Goal: Information Seeking & Learning: Learn about a topic

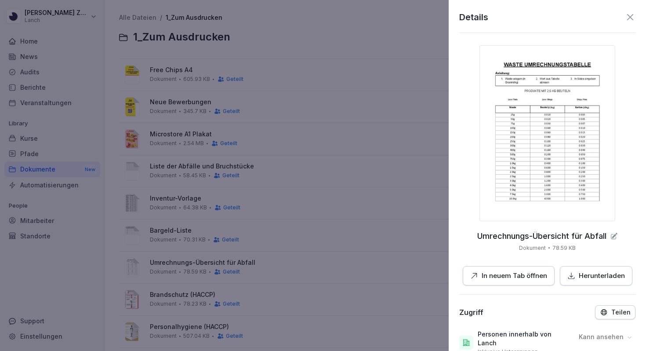
scroll to position [41, 0]
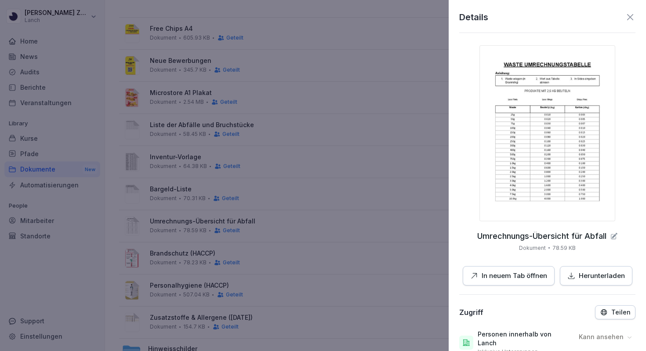
click at [631, 20] on icon at bounding box center [630, 17] width 11 height 11
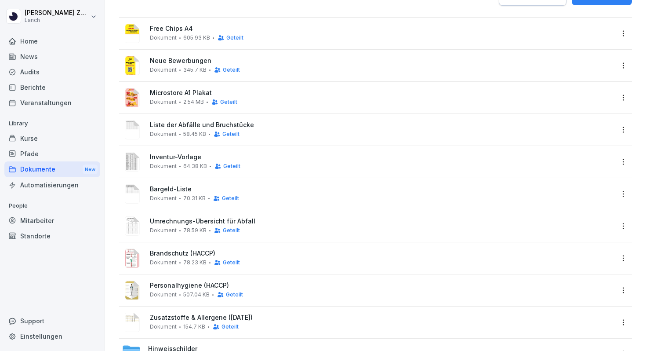
click at [26, 44] on div "Home" at bounding box center [52, 40] width 96 height 15
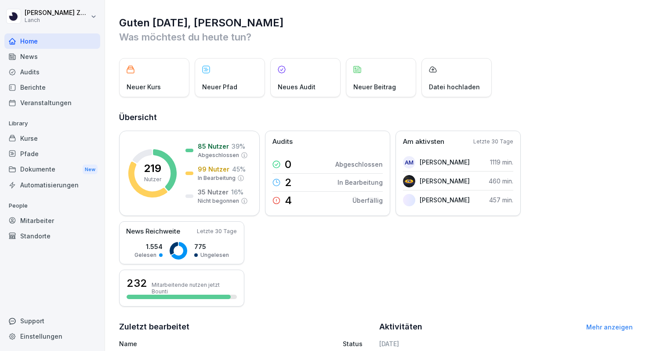
click at [28, 235] on div "Standorte" at bounding box center [52, 235] width 96 height 15
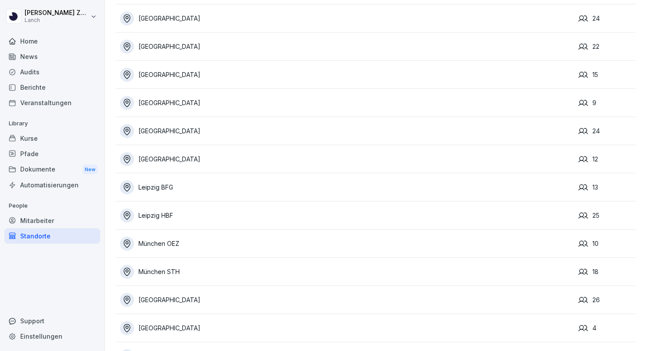
scroll to position [208, 0]
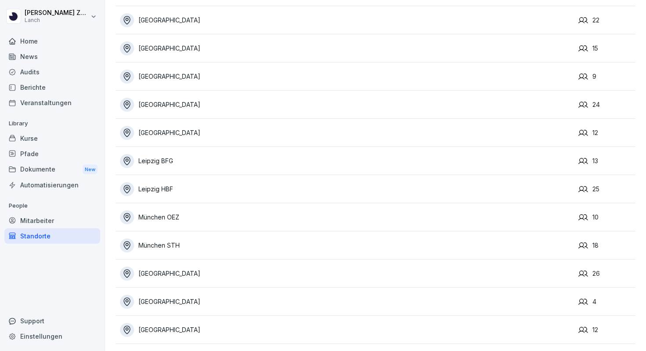
click at [206, 214] on div "München OEZ" at bounding box center [347, 217] width 454 height 14
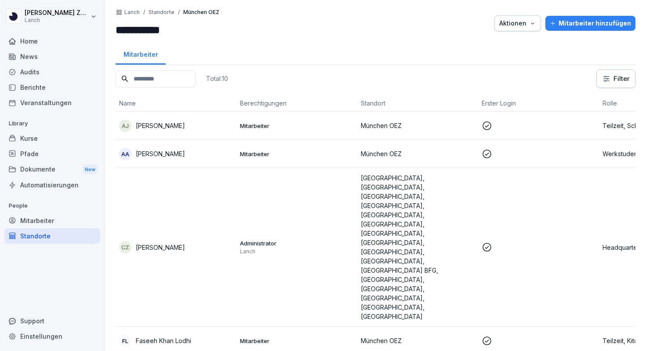
click at [30, 42] on div "Home" at bounding box center [52, 40] width 96 height 15
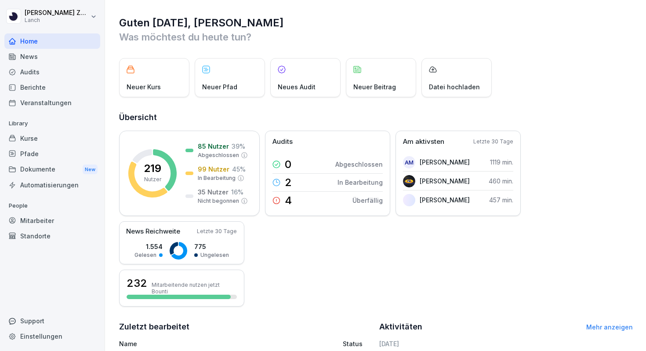
click at [25, 132] on div "Kurse" at bounding box center [52, 137] width 96 height 15
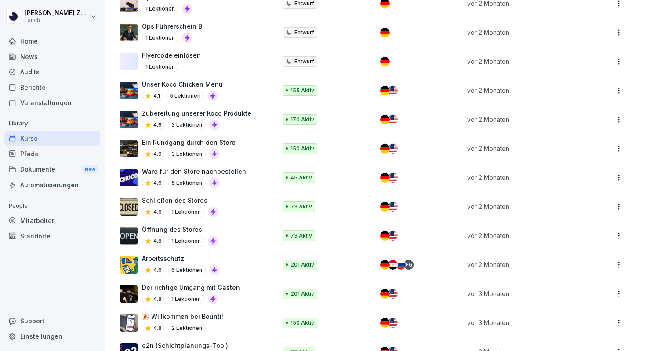
scroll to position [1170, 0]
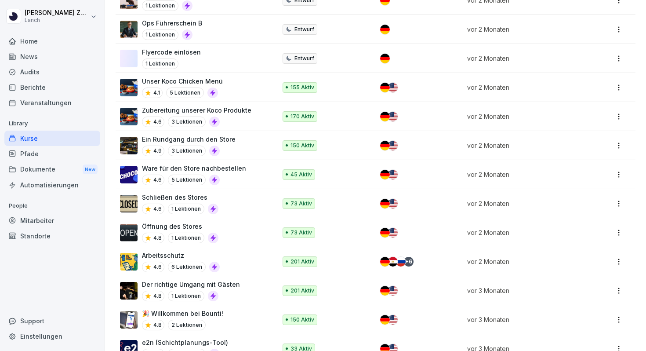
click at [33, 220] on div "Mitarbeiter" at bounding box center [52, 220] width 96 height 15
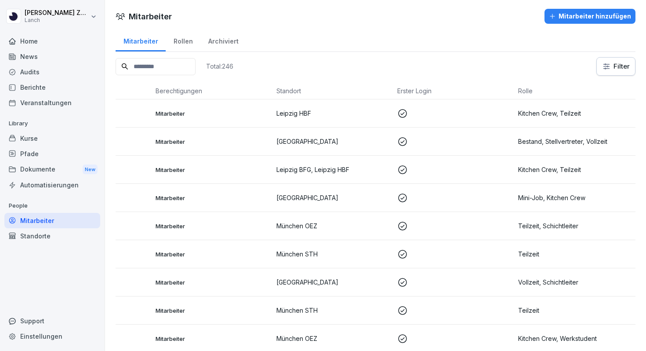
click at [30, 42] on div "Home" at bounding box center [52, 40] width 96 height 15
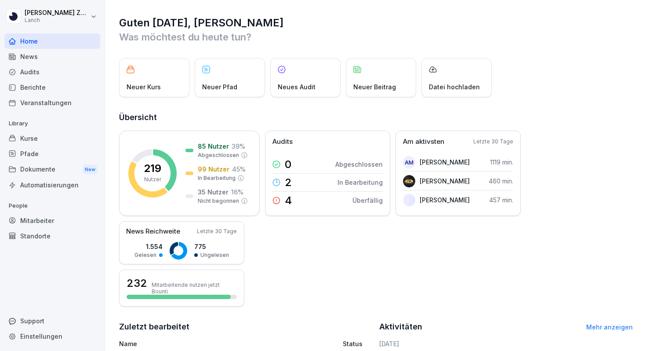
click at [25, 77] on div "Audits" at bounding box center [52, 71] width 96 height 15
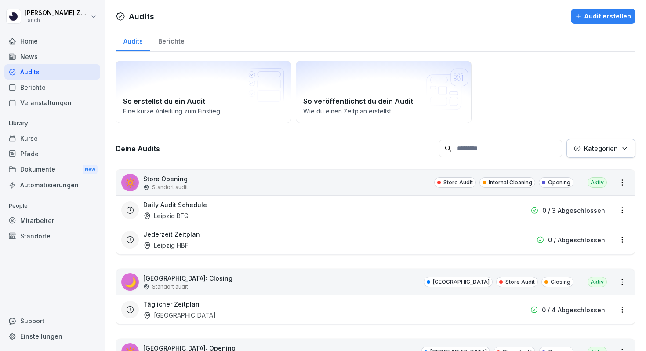
click at [599, 152] on p "Kategorien" at bounding box center [601, 148] width 34 height 9
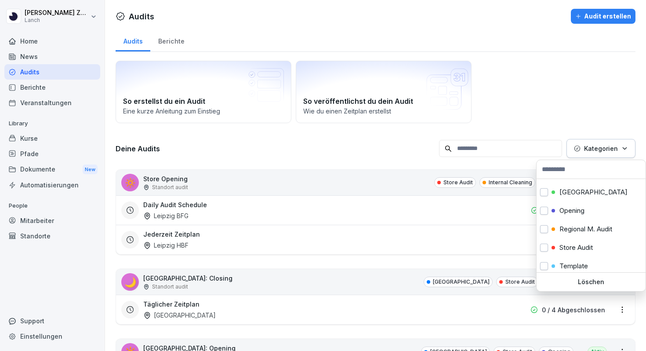
scroll to position [239, 0]
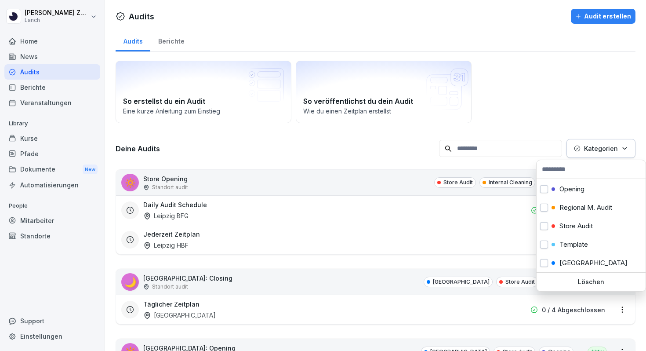
click at [566, 97] on html "[PERSON_NAME] Lanch Home News Audits Berichte Veranstaltungen Library Kurse Pfa…" at bounding box center [323, 175] width 646 height 351
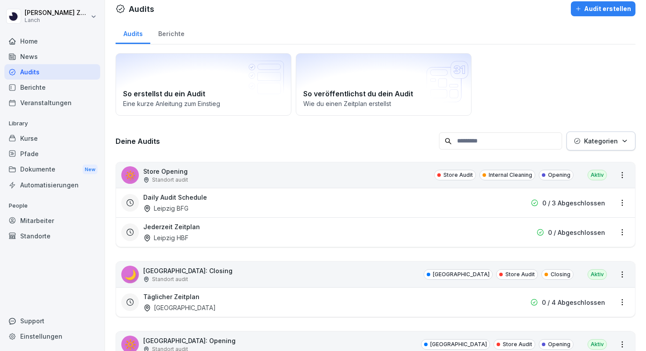
scroll to position [0, 0]
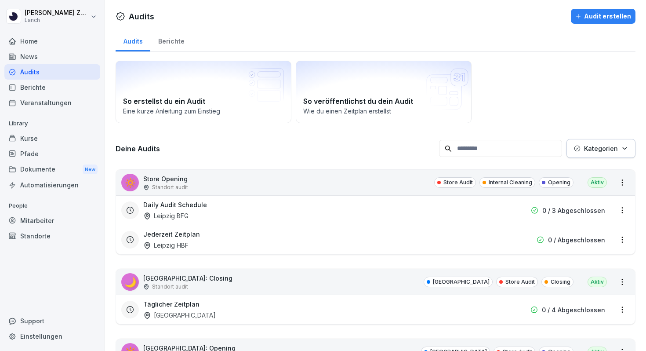
click at [178, 42] on div "Berichte" at bounding box center [171, 40] width 42 height 22
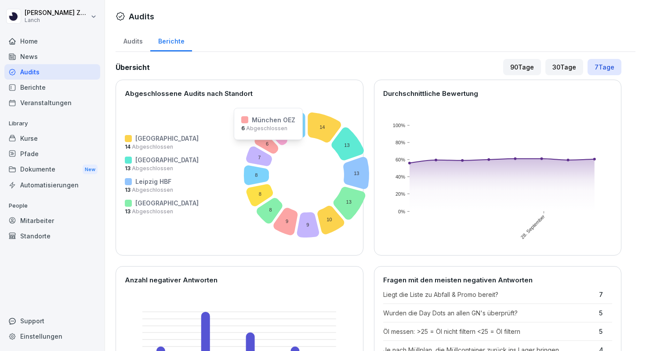
click at [255, 145] on icon at bounding box center [267, 143] width 24 height 22
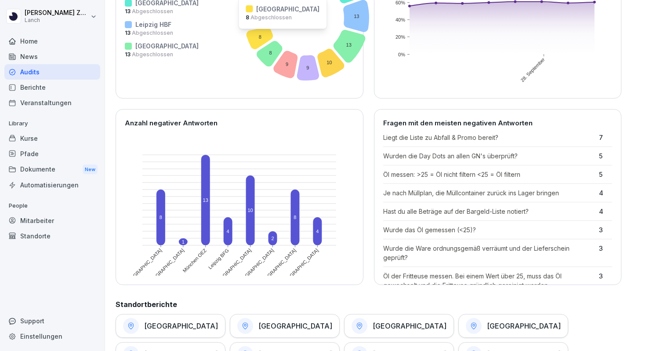
scroll to position [157, 0]
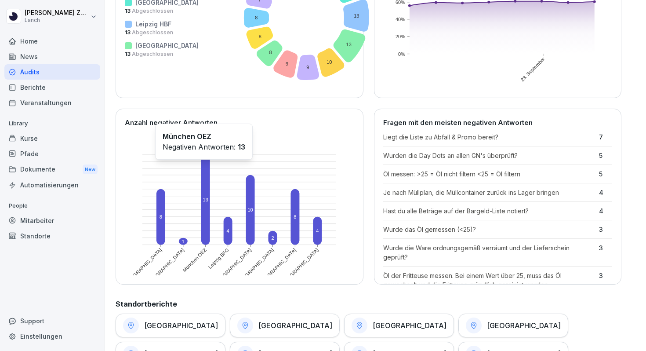
click at [203, 165] on rect at bounding box center [205, 199] width 9 height 91
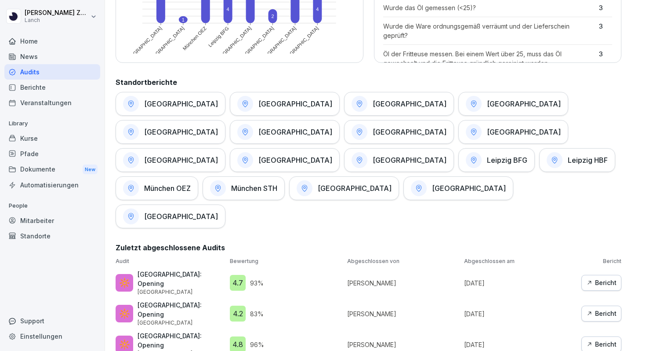
scroll to position [384, 0]
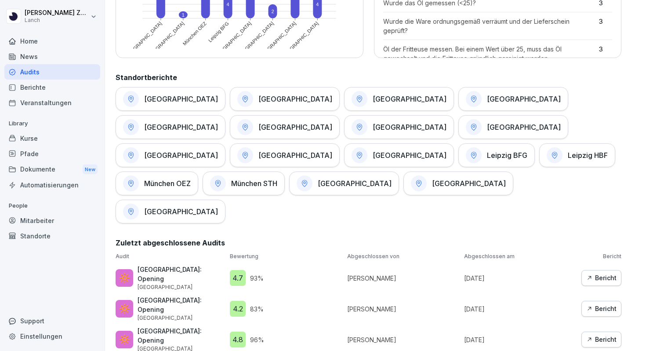
click at [222, 179] on icon at bounding box center [218, 183] width 8 height 8
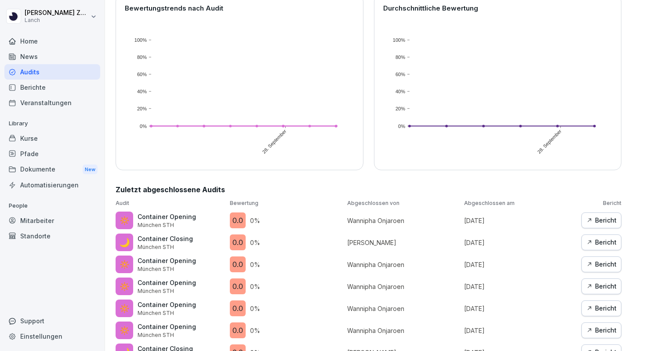
scroll to position [149, 0]
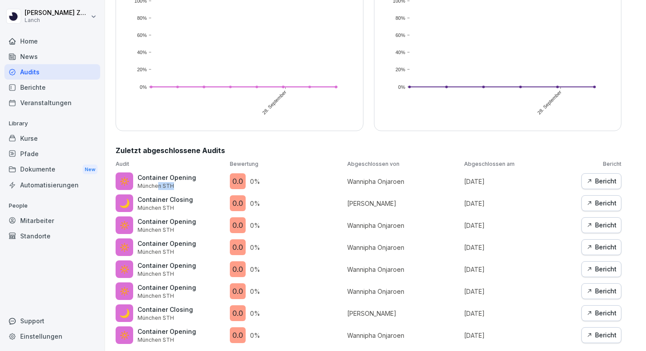
drag, startPoint x: 158, startPoint y: 188, endPoint x: 186, endPoint y: 188, distance: 28.6
click at [186, 188] on p "München STH" at bounding box center [167, 186] width 58 height 8
drag, startPoint x: 347, startPoint y: 182, endPoint x: 406, endPoint y: 184, distance: 59.8
click at [406, 184] on div "Audit Bewertung Abgeschlossen von Abgeschlossen am Bericht 🔅 Container Opening …" at bounding box center [369, 252] width 506 height 184
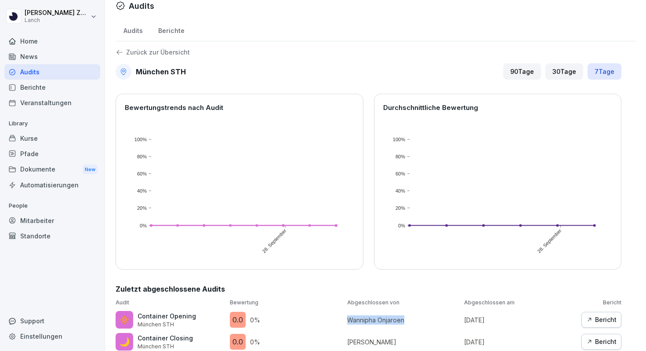
scroll to position [0, 0]
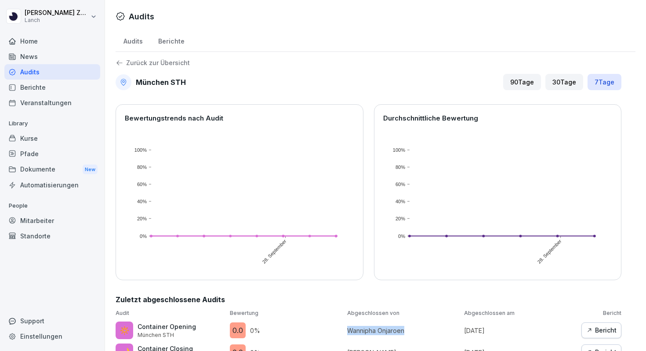
click at [121, 65] on icon at bounding box center [120, 63] width 8 height 8
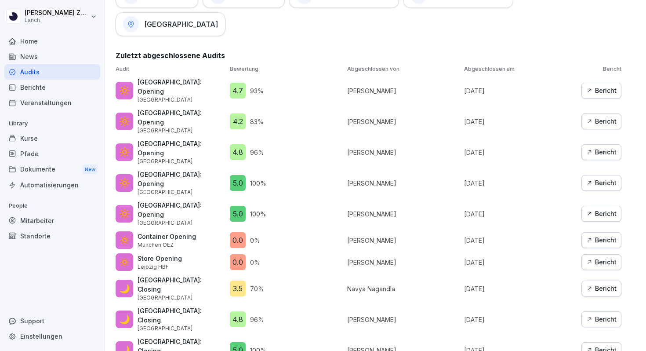
scroll to position [573, 0]
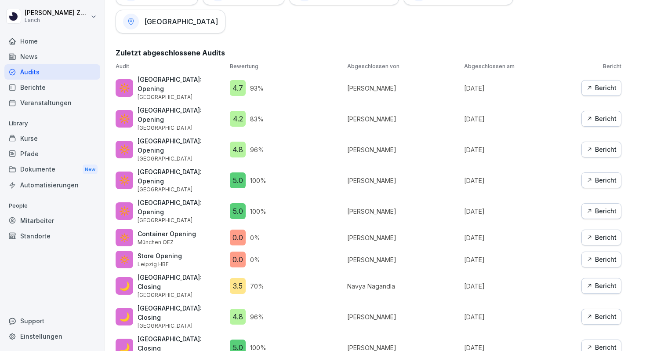
click at [128, 231] on p "🔅" at bounding box center [124, 237] width 11 height 13
click at [603, 232] on div "Bericht" at bounding box center [601, 237] width 30 height 10
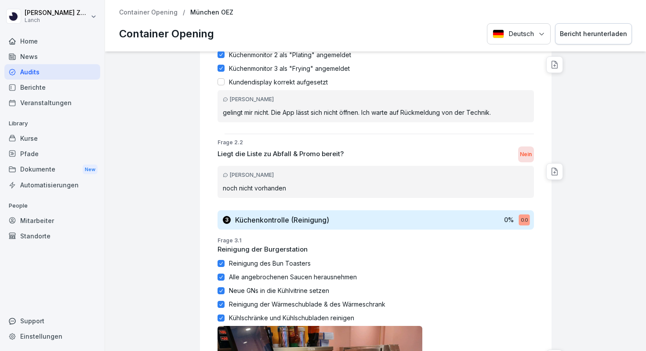
scroll to position [680, 0]
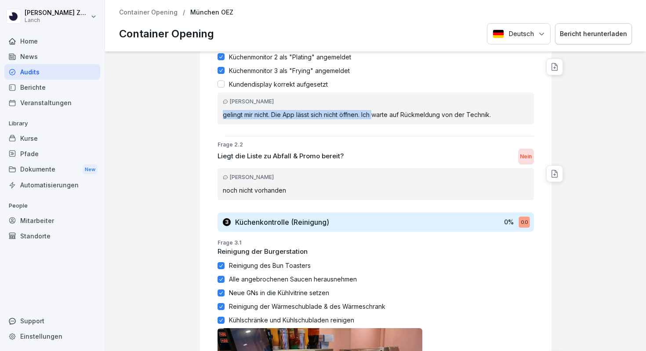
drag, startPoint x: 219, startPoint y: 118, endPoint x: 375, endPoint y: 113, distance: 156.5
click at [375, 113] on div "[PERSON_NAME] gelingt mir nicht. Die App lässt sich nicht öffnen. Ich warte auf…" at bounding box center [375, 108] width 316 height 32
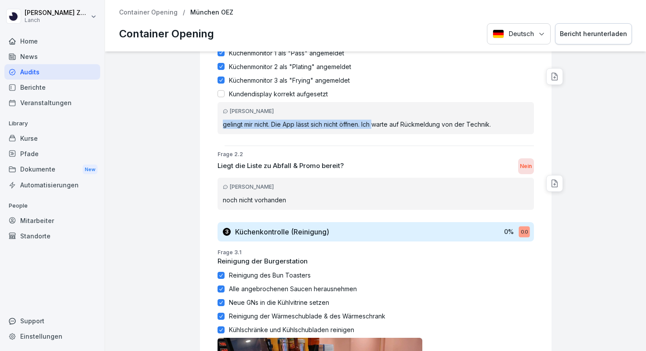
scroll to position [668, 0]
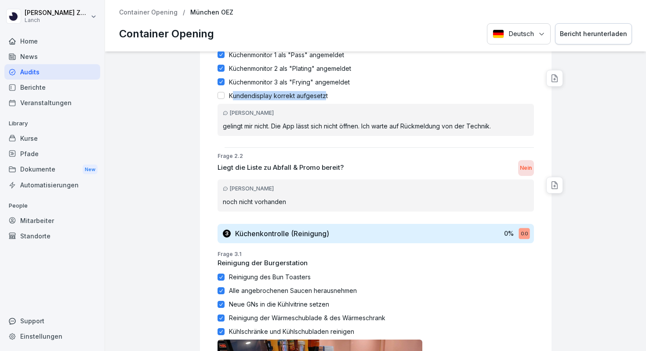
drag, startPoint x: 231, startPoint y: 98, endPoint x: 326, endPoint y: 95, distance: 94.5
click at [325, 95] on p "Kundendisplay korrekt aufgesetzt" at bounding box center [278, 95] width 99 height 9
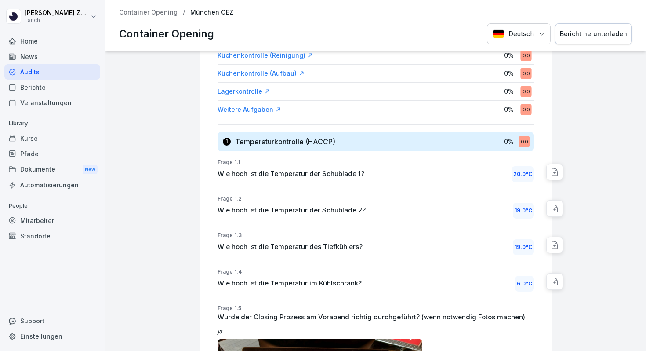
scroll to position [156, 0]
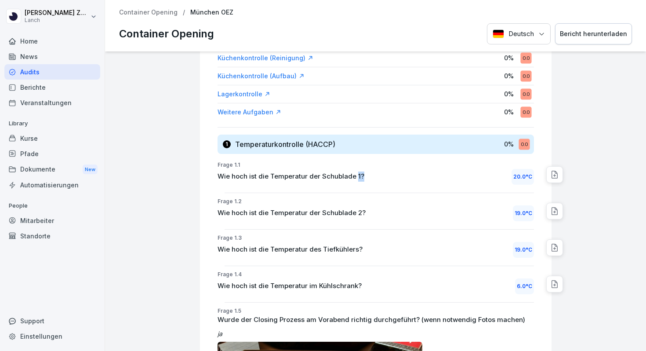
drag, startPoint x: 354, startPoint y: 177, endPoint x: 365, endPoint y: 177, distance: 10.5
click at [365, 177] on div "Wie hoch ist die Temperatur der Schublade 1? 20.0 °C" at bounding box center [375, 177] width 316 height 16
drag, startPoint x: 515, startPoint y: 177, endPoint x: 528, endPoint y: 180, distance: 13.0
click at [528, 180] on div "20.0 °C" at bounding box center [522, 177] width 22 height 16
click at [498, 193] on div "Frage 1.1 Wie hoch ist die Temperatur der Schublade 1? 20.0 °C Frage 1.2 Wie ho…" at bounding box center [375, 328] width 316 height 335
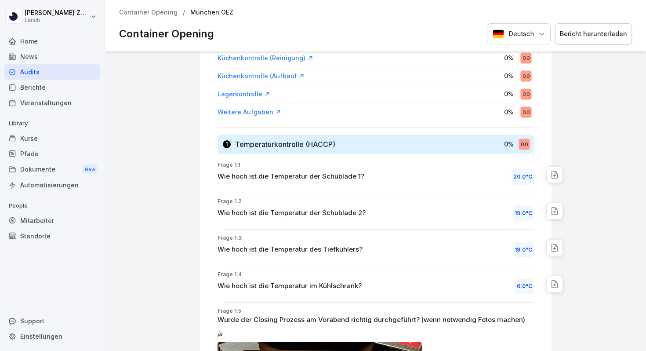
click at [514, 177] on div "20.0 °C" at bounding box center [522, 177] width 22 height 16
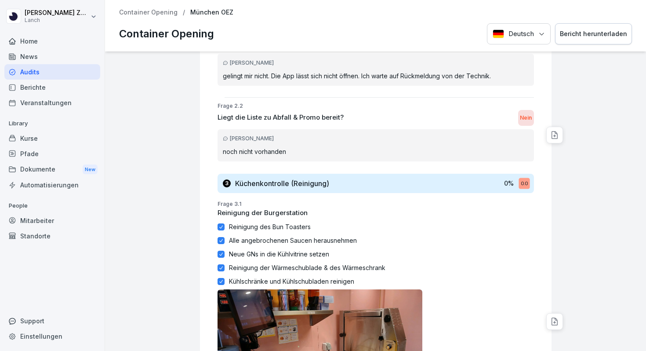
scroll to position [724, 0]
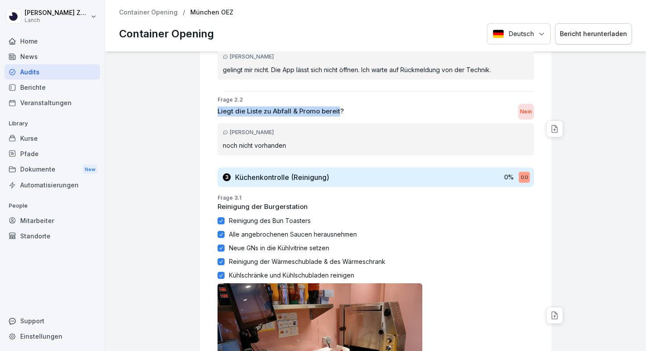
drag, startPoint x: 218, startPoint y: 112, endPoint x: 340, endPoint y: 110, distance: 121.7
click at [340, 110] on p "Liegt die Liste zu Abfall & Promo bereit?" at bounding box center [280, 111] width 126 height 10
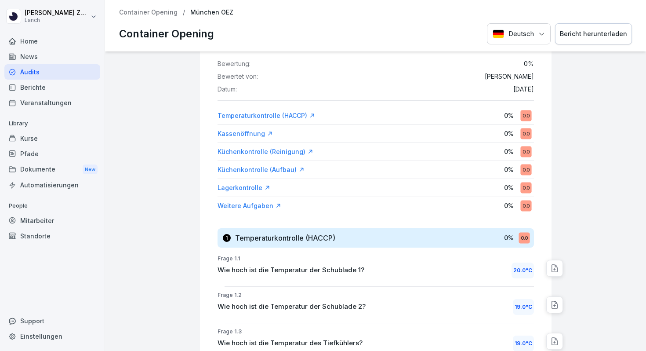
scroll to position [0, 0]
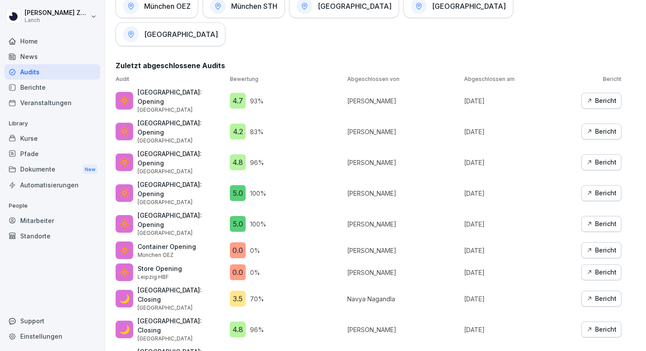
scroll to position [555, 0]
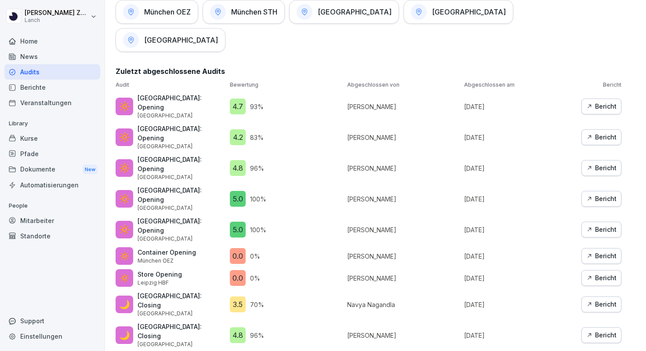
click at [169, 257] on p "München OEZ" at bounding box center [167, 261] width 58 height 8
click at [241, 248] on div "0.0" at bounding box center [238, 256] width 16 height 16
click at [607, 251] on div "Bericht" at bounding box center [601, 256] width 30 height 10
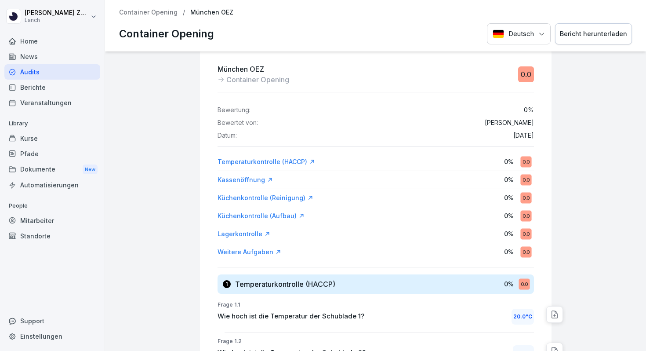
scroll to position [14, 0]
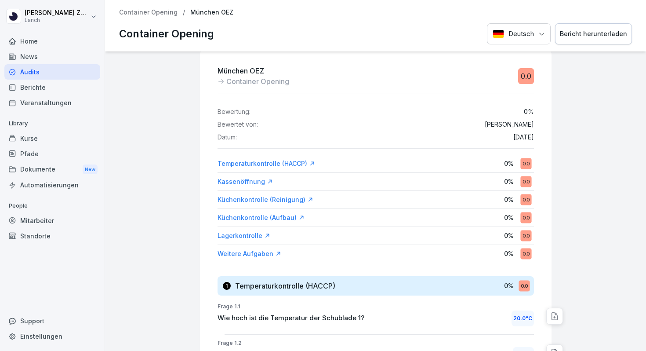
drag, startPoint x: 489, startPoint y: 138, endPoint x: 536, endPoint y: 138, distance: 47.0
click at [513, 139] on p "[DATE]" at bounding box center [523, 137] width 21 height 7
drag, startPoint x: 490, startPoint y: 136, endPoint x: 537, endPoint y: 137, distance: 47.0
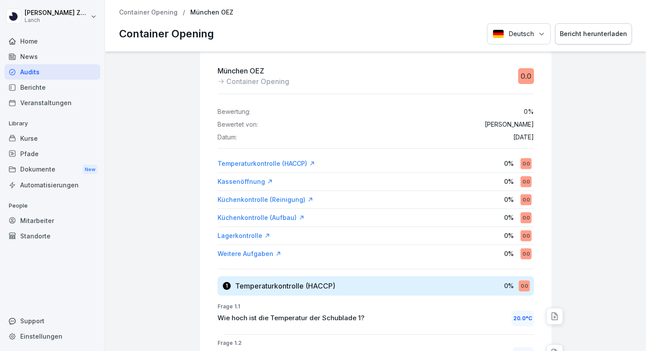
click at [508, 164] on p "0 %" at bounding box center [509, 163] width 10 height 9
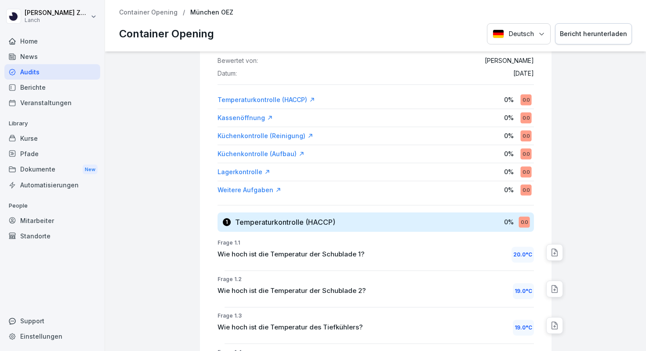
scroll to position [0, 0]
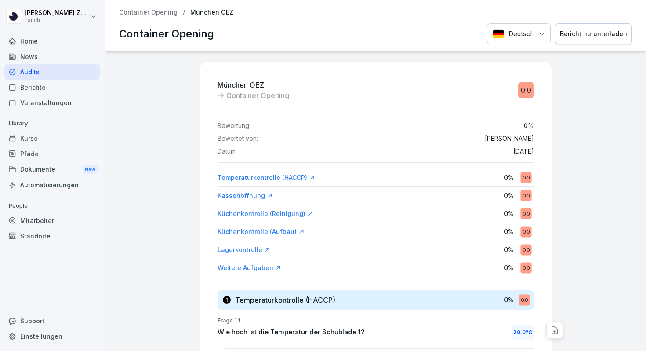
click at [37, 91] on div "Berichte" at bounding box center [52, 87] width 96 height 15
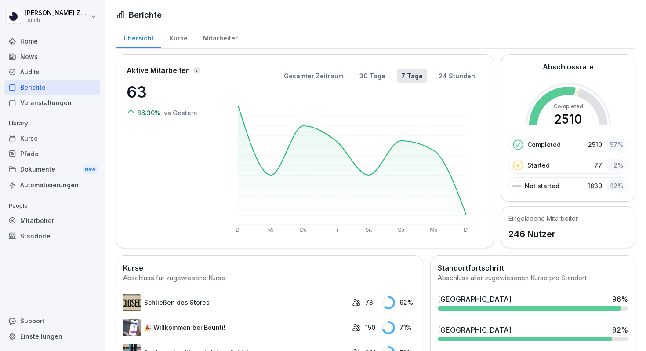
click at [214, 42] on div "Mitarbeiter" at bounding box center [220, 37] width 50 height 22
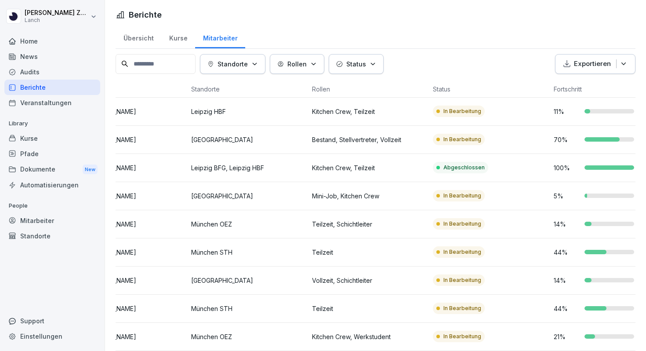
scroll to position [0, 84]
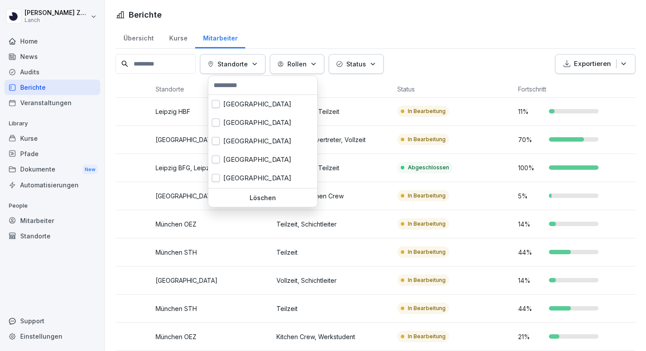
click at [265, 58] on button "Standorte" at bounding box center [232, 64] width 65 height 20
click at [218, 124] on button "button" at bounding box center [216, 124] width 8 height 8
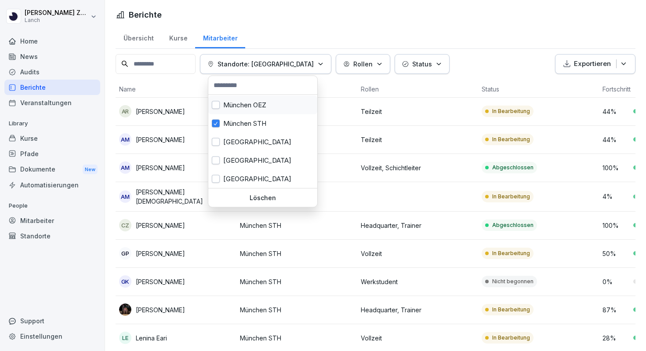
click at [216, 109] on div "München OEZ" at bounding box center [262, 105] width 109 height 18
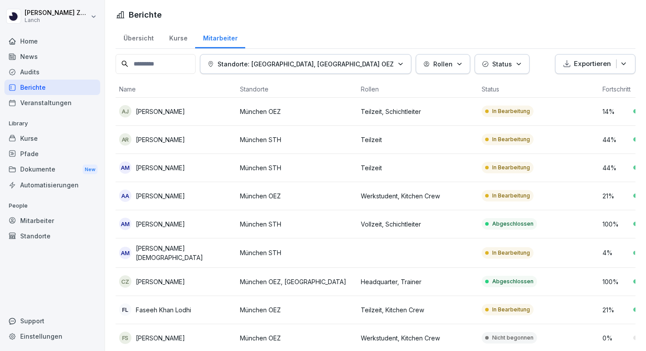
drag, startPoint x: 484, startPoint y: 163, endPoint x: 273, endPoint y: 152, distance: 210.7
click at [277, 151] on html "[PERSON_NAME] Lanch Home News Audits Berichte Veranstaltungen Library Kurse Pfa…" at bounding box center [323, 175] width 646 height 351
click at [31, 165] on div "Dokumente New" at bounding box center [52, 169] width 96 height 16
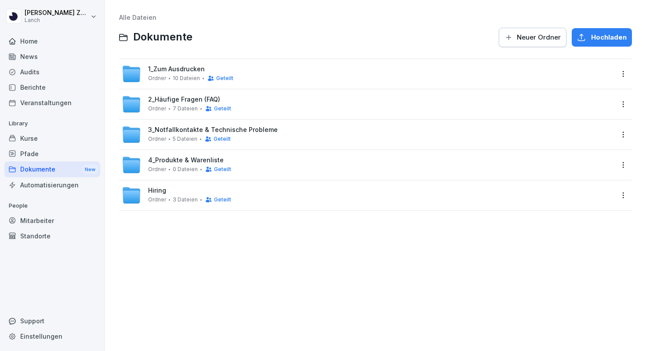
click at [165, 74] on div "1_Zum Ausdrucken Ordner 10 Dateien Geteilt" at bounding box center [190, 73] width 85 height 16
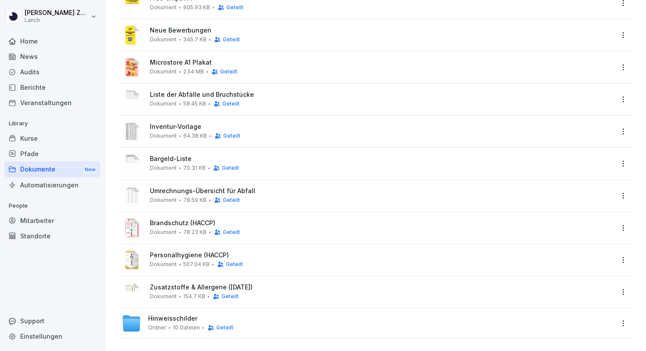
scroll to position [73, 0]
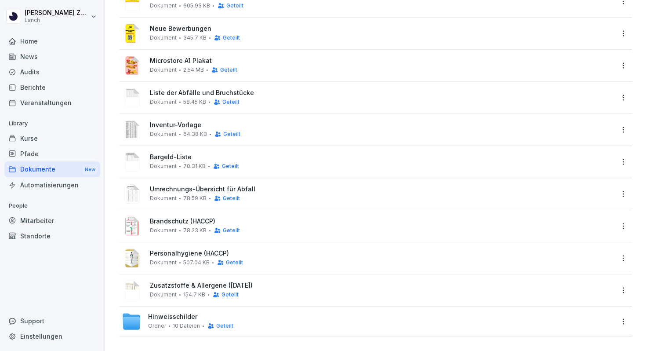
click at [161, 193] on div "Umrechnungs-Übersicht für Abfall Dokument 78.59 KB Geteilt" at bounding box center [382, 193] width 464 height 16
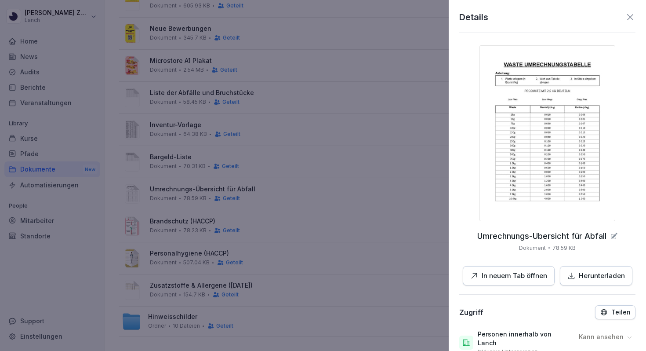
click at [529, 279] on p "In neuem Tab öffnen" at bounding box center [514, 276] width 65 height 10
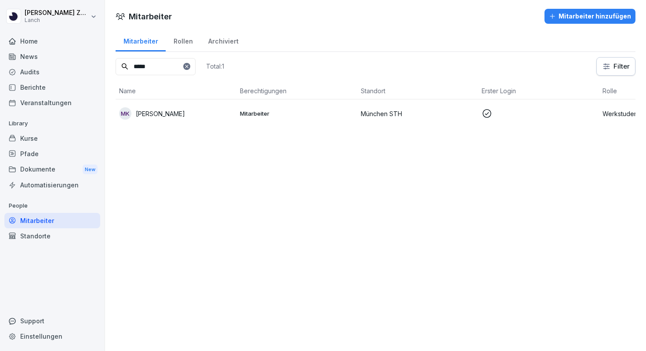
click at [345, 162] on div "Mitarbeiter Mitarbeiter hinzufügen Mitarbeiter Rollen Archiviert ***** Total: 1…" at bounding box center [375, 175] width 541 height 351
